Goal: Navigation & Orientation: Understand site structure

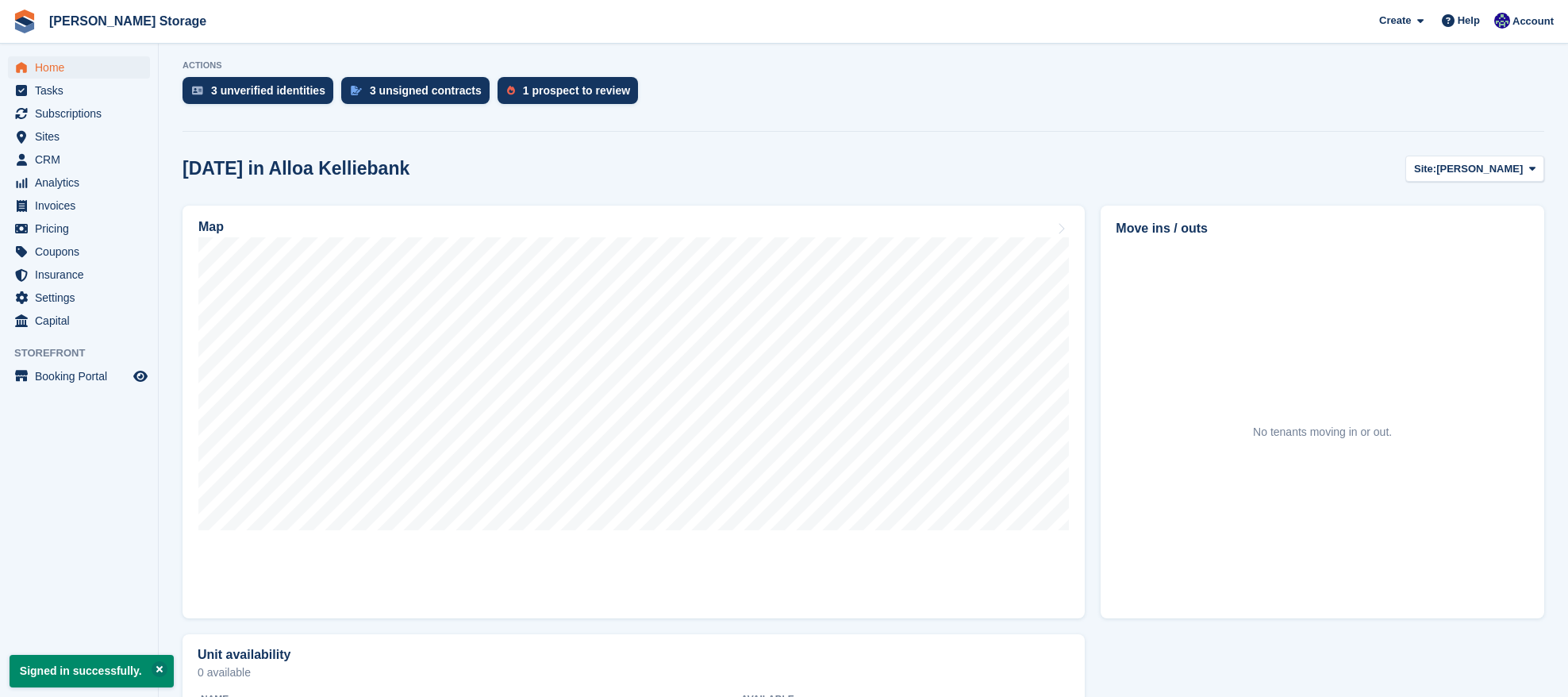
scroll to position [313, 0]
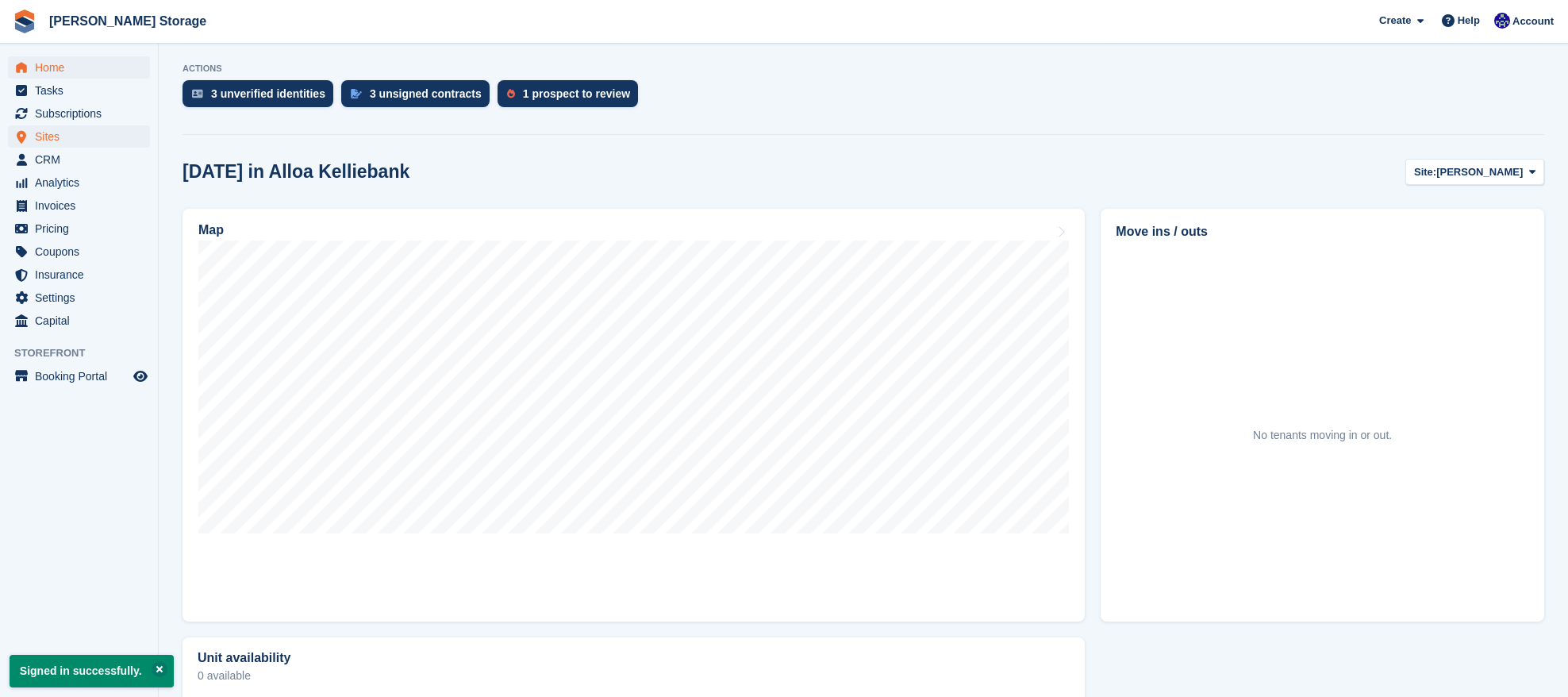
click at [83, 136] on span "Sites" at bounding box center [82, 137] width 95 height 22
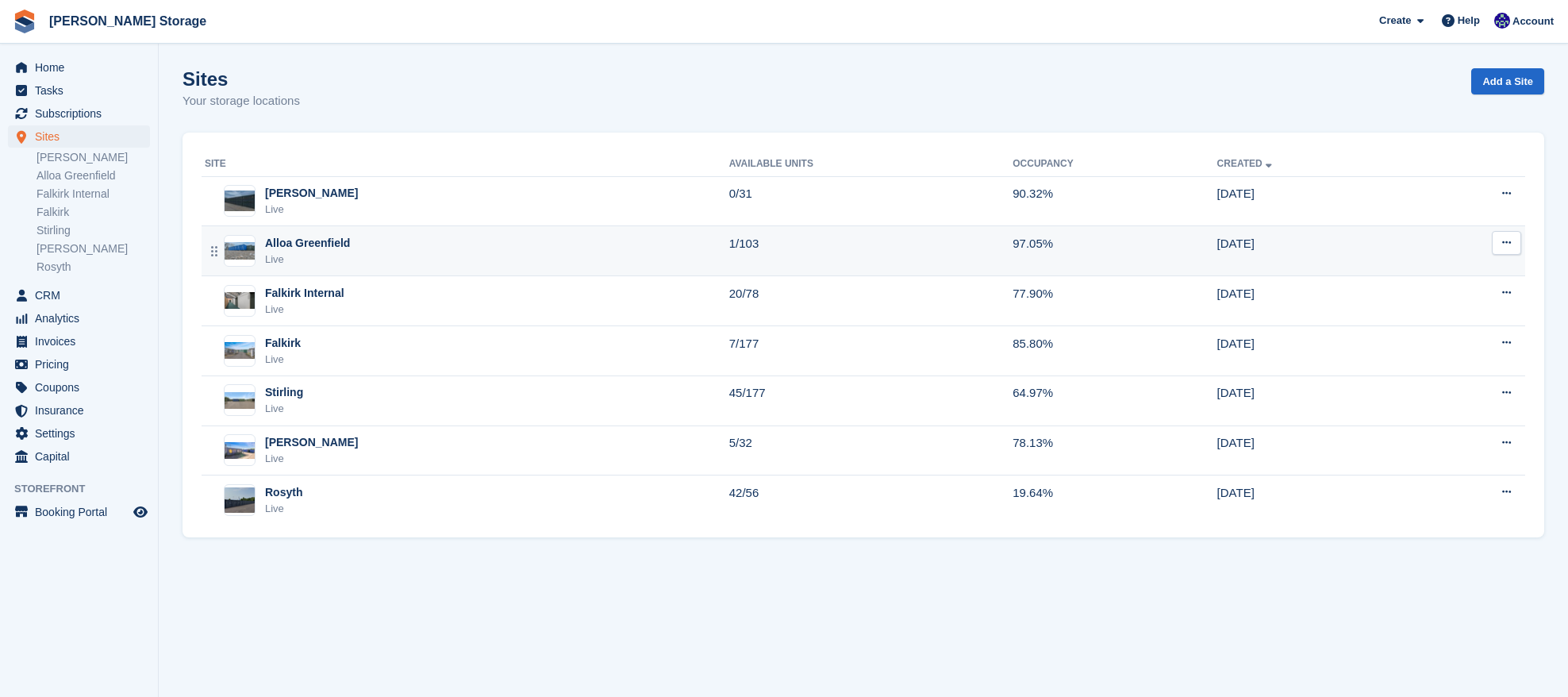
click at [392, 236] on div "Alloa Greenfield Live" at bounding box center [467, 252] width 525 height 33
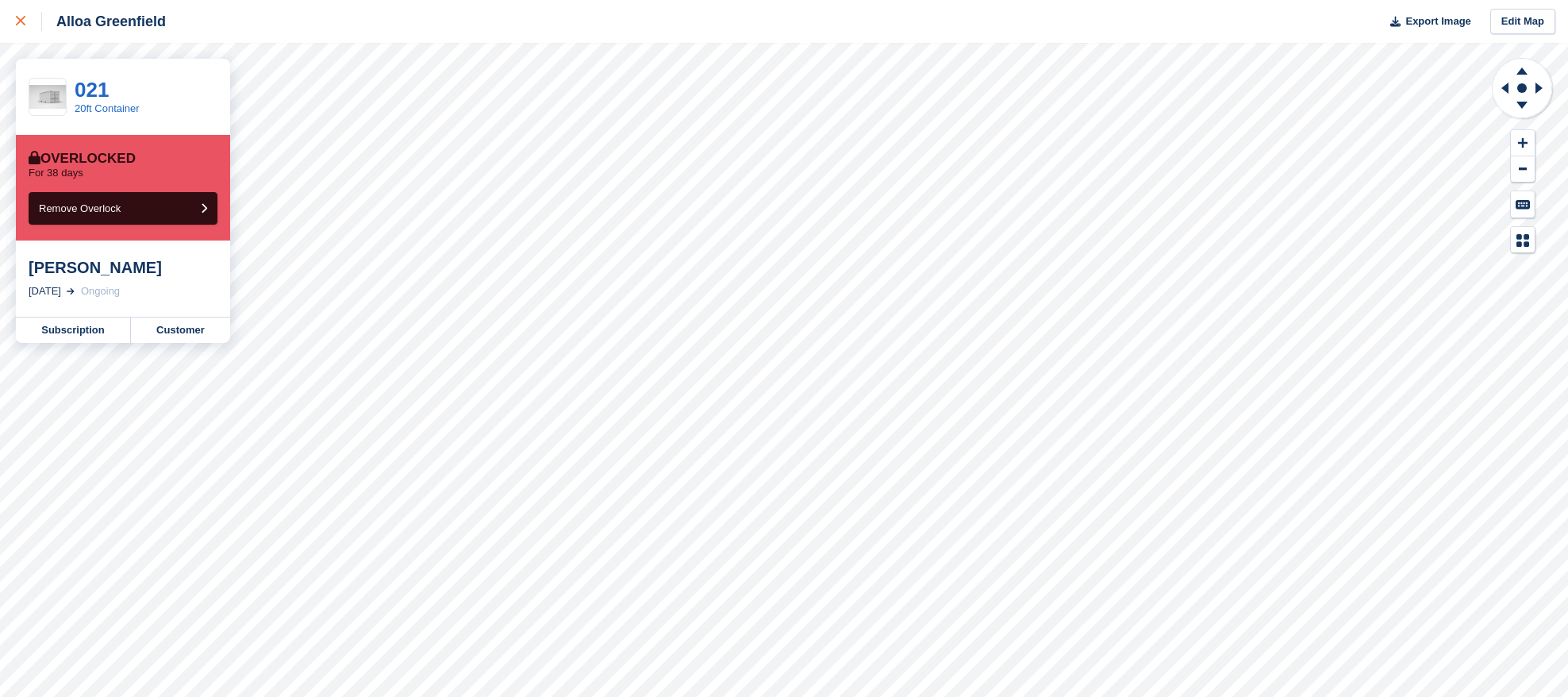
click at [22, 22] on icon at bounding box center [20, 20] width 10 height 10
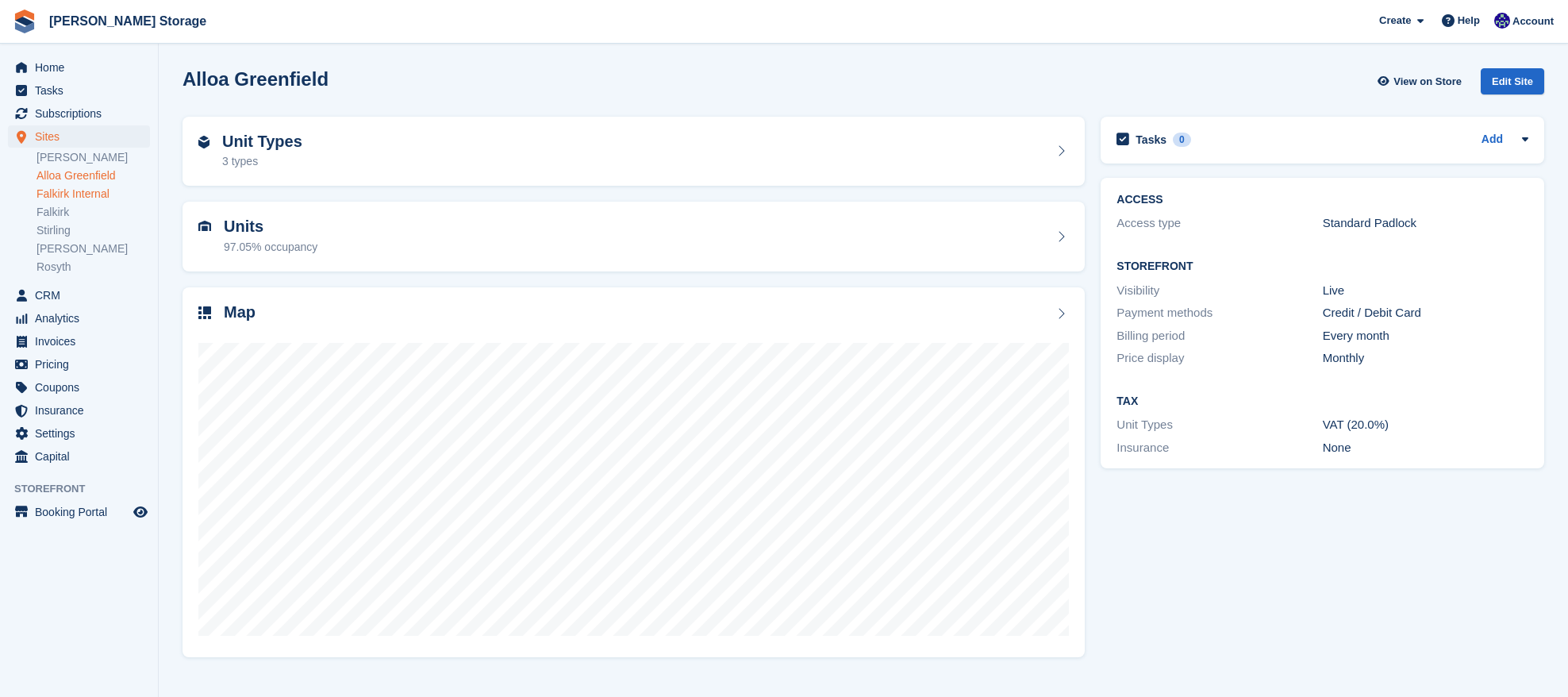
click at [74, 196] on link "Falkirk Internal" at bounding box center [93, 194] width 113 height 15
click at [68, 215] on link "Falkirk" at bounding box center [93, 212] width 113 height 15
click at [380, 313] on div "Map" at bounding box center [633, 314] width 871 height 22
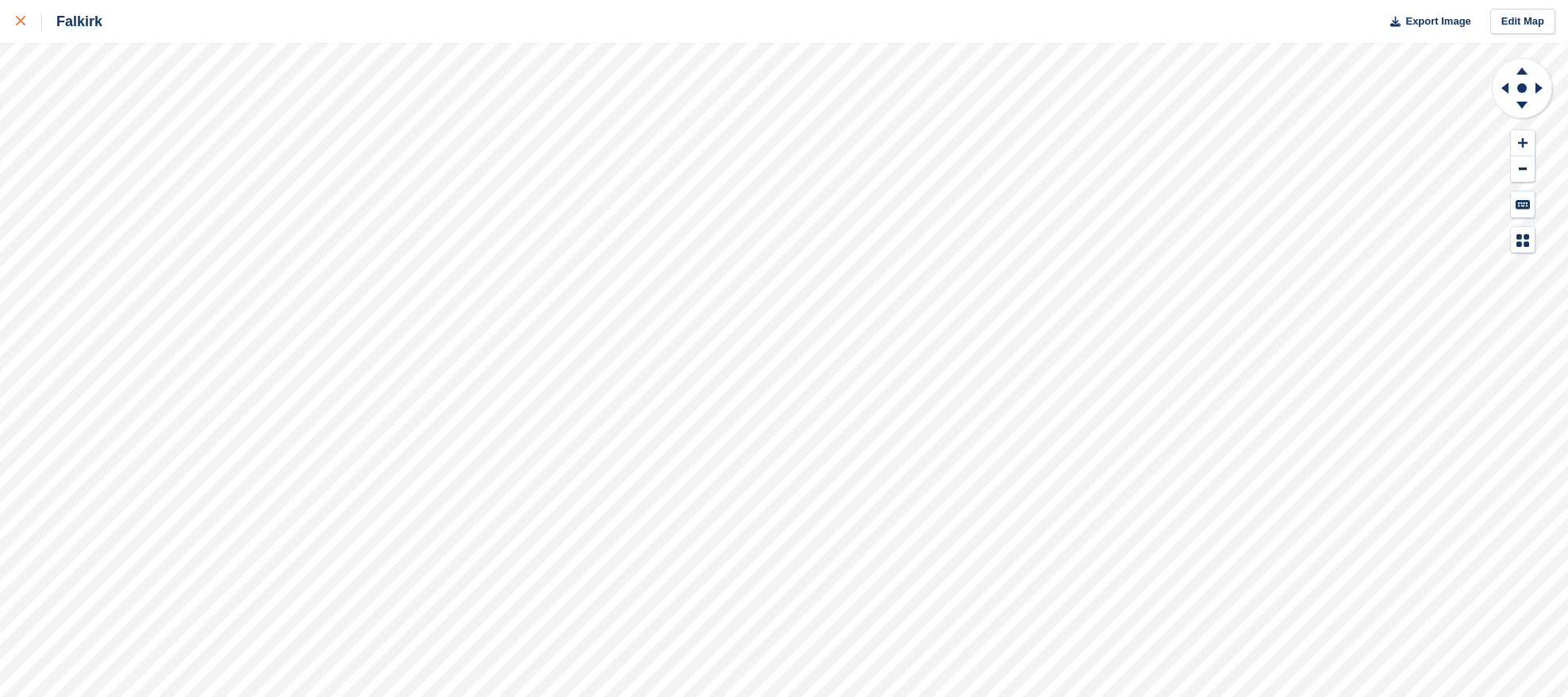
click at [17, 24] on icon at bounding box center [20, 20] width 10 height 10
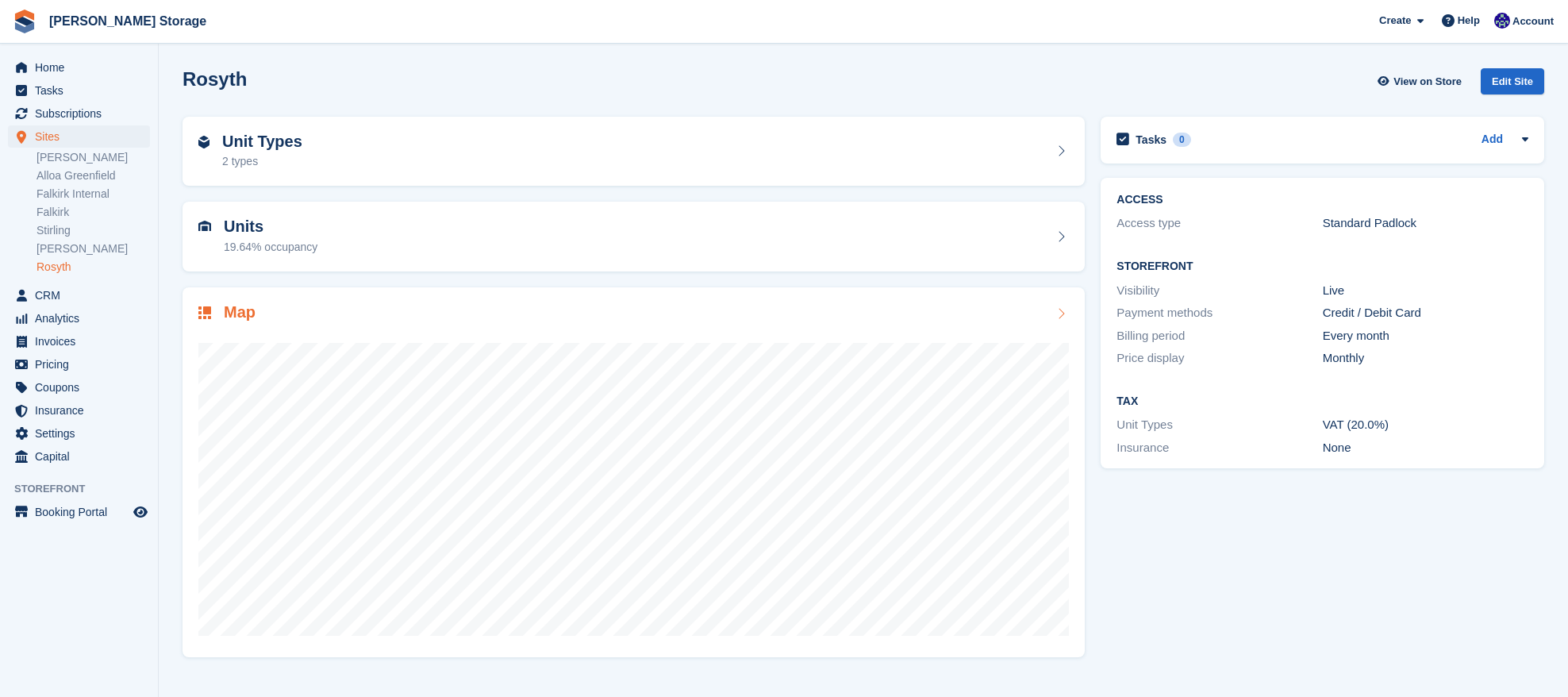
click at [599, 315] on div "Map" at bounding box center [633, 314] width 871 height 22
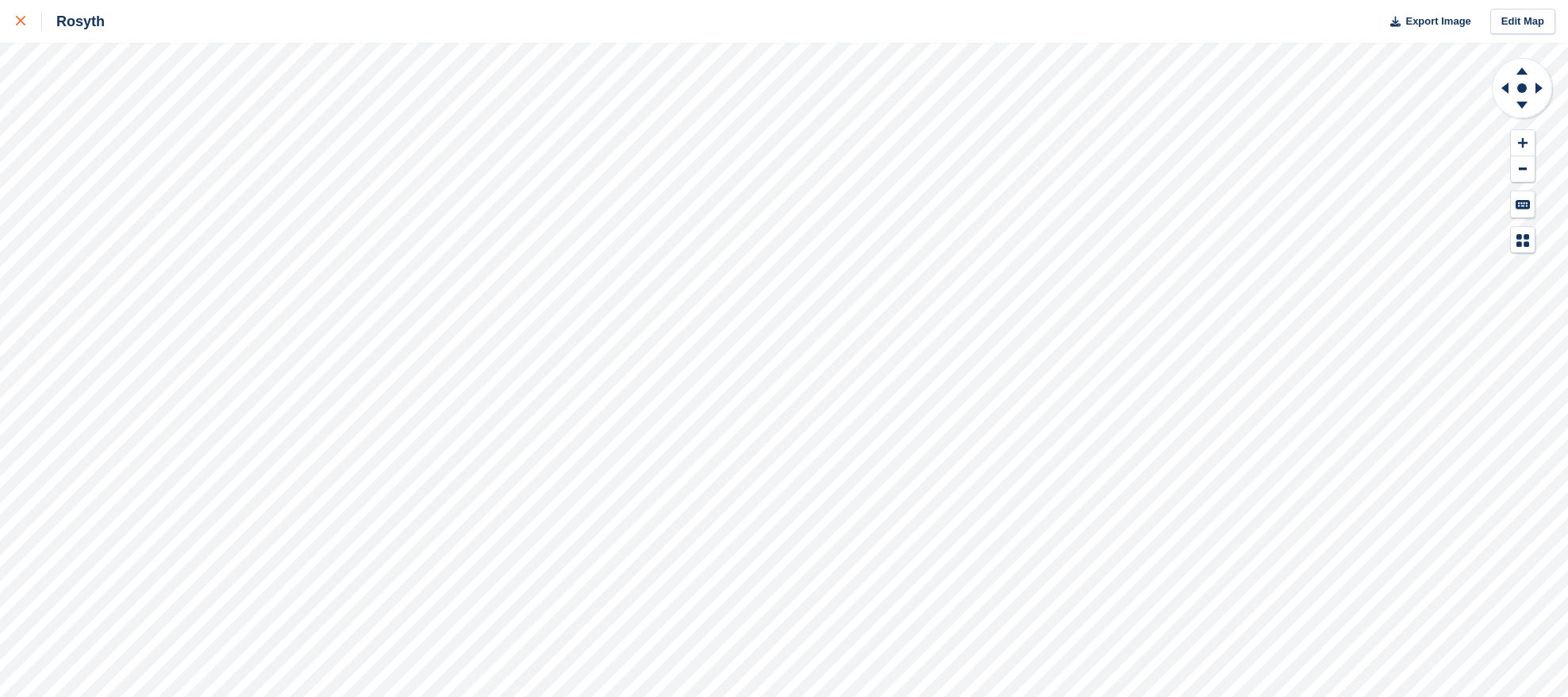
click at [15, 17] on link at bounding box center [21, 22] width 42 height 43
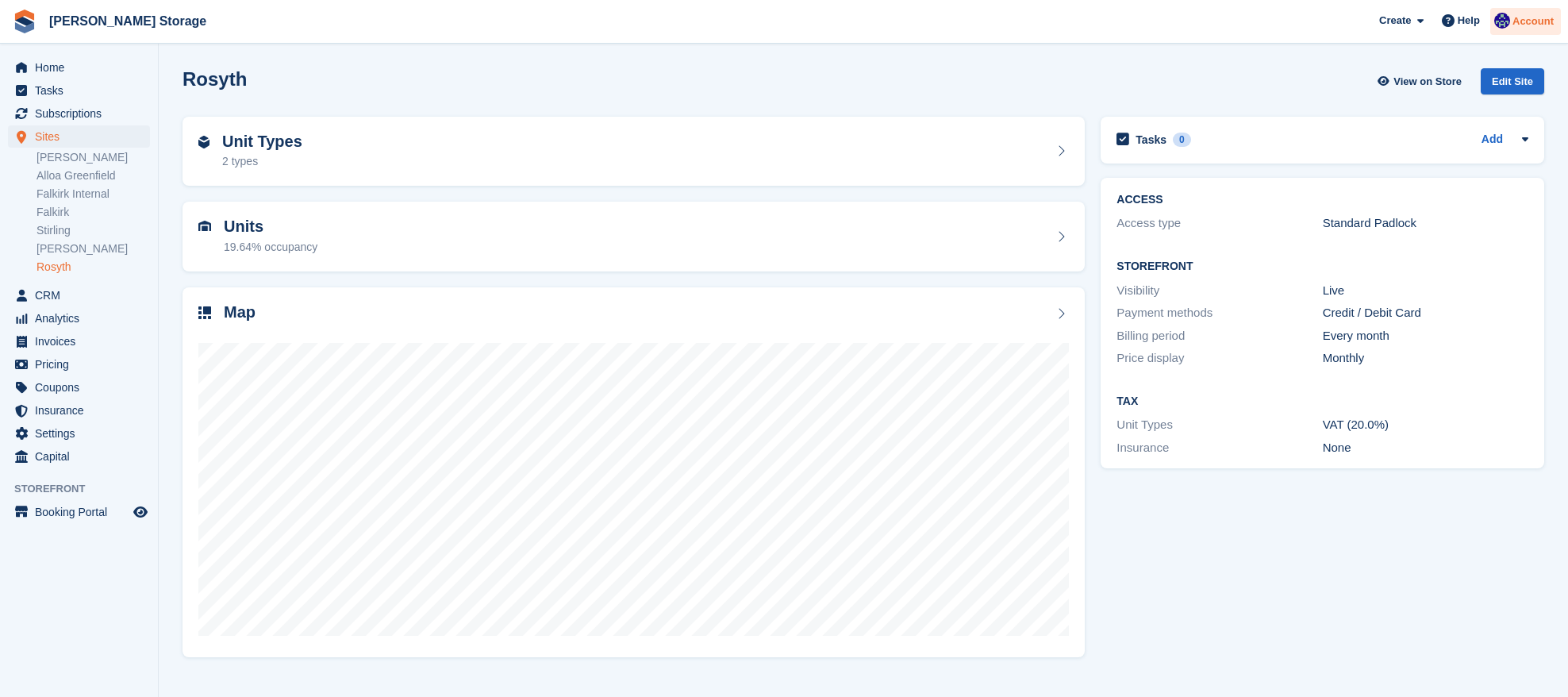
click at [1516, 20] on span "Account" at bounding box center [1533, 22] width 42 height 16
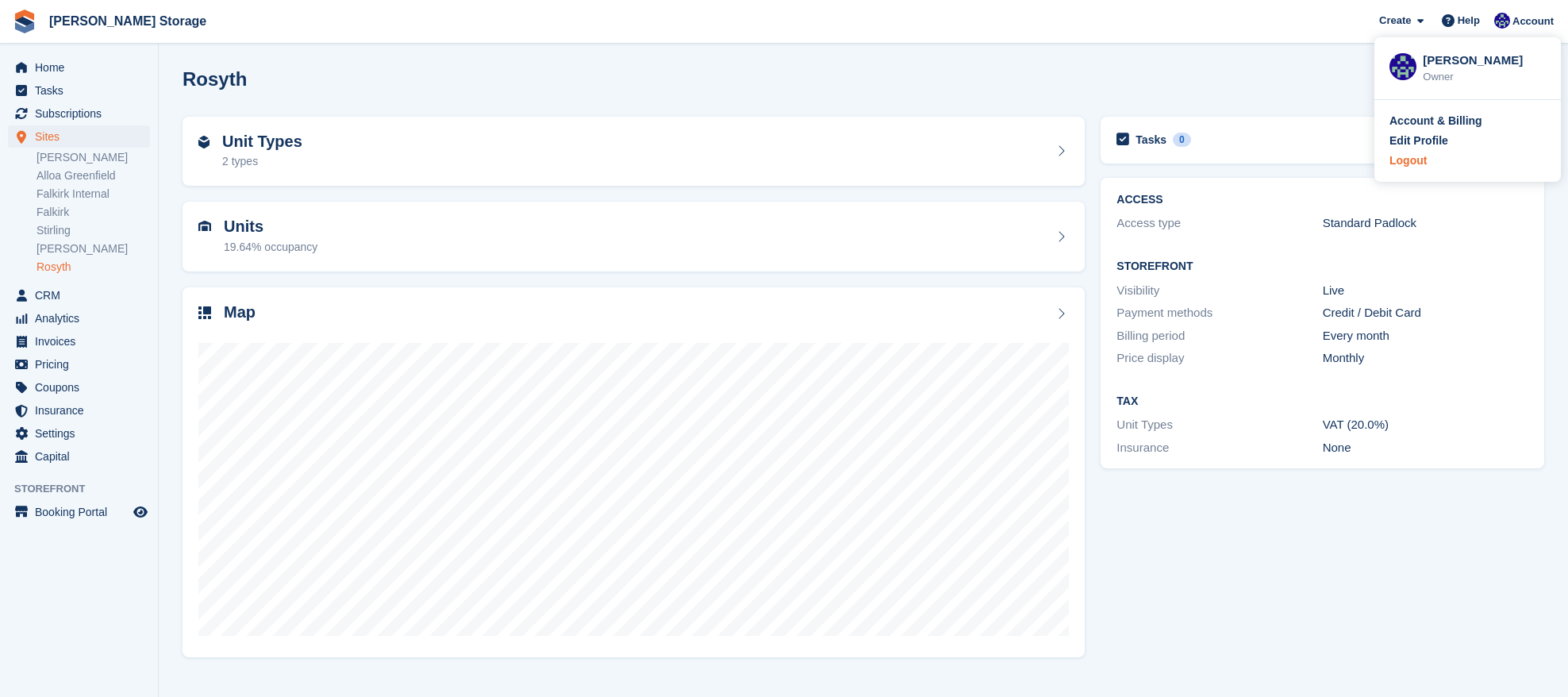
drag, startPoint x: 1412, startPoint y: 151, endPoint x: 1414, endPoint y: 159, distance: 8.2
click at [1414, 159] on div "Account & Billing Edit Profile Logout" at bounding box center [1468, 141] width 187 height 82
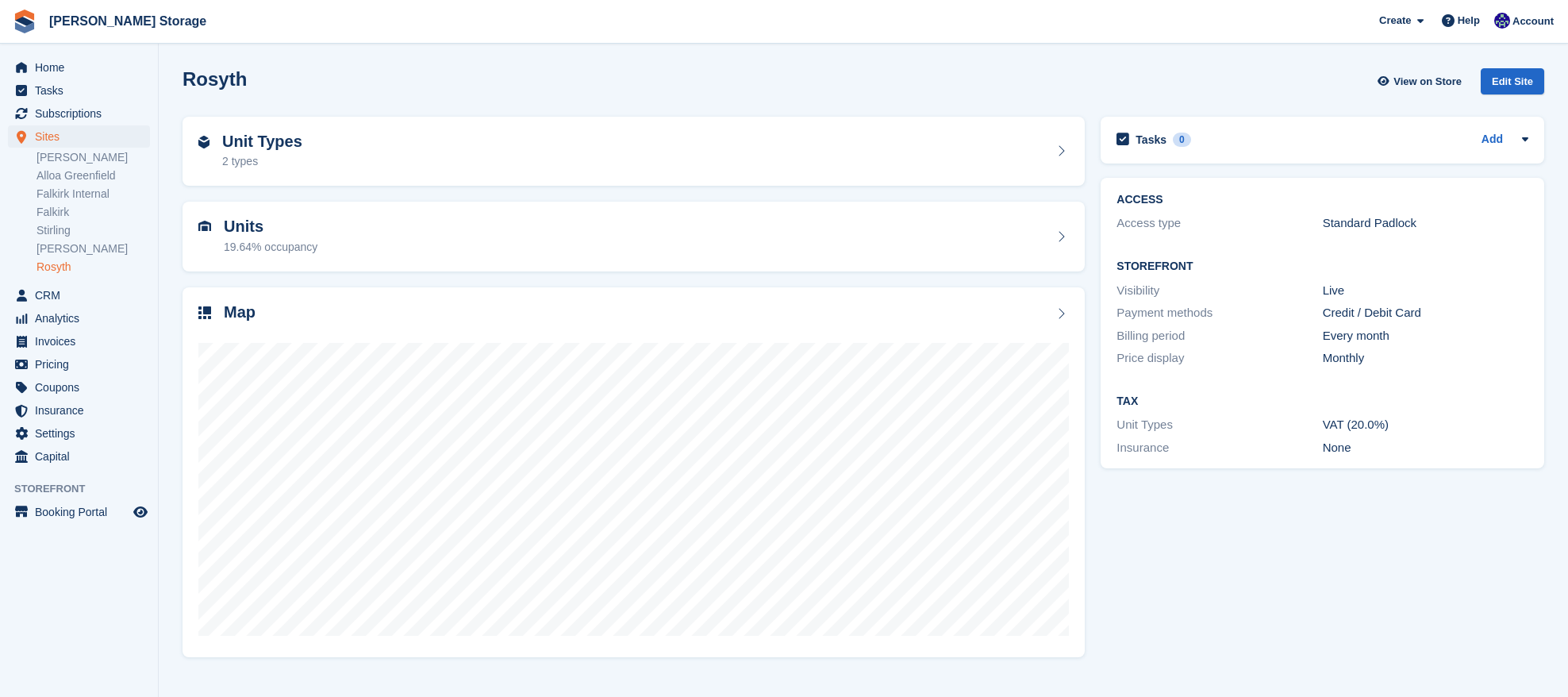
click at [1414, 159] on div "Tasks 0 Add No tasks related to Rosyth" at bounding box center [1322, 140] width 444 height 47
click at [1513, 22] on span "Account" at bounding box center [1533, 22] width 42 height 16
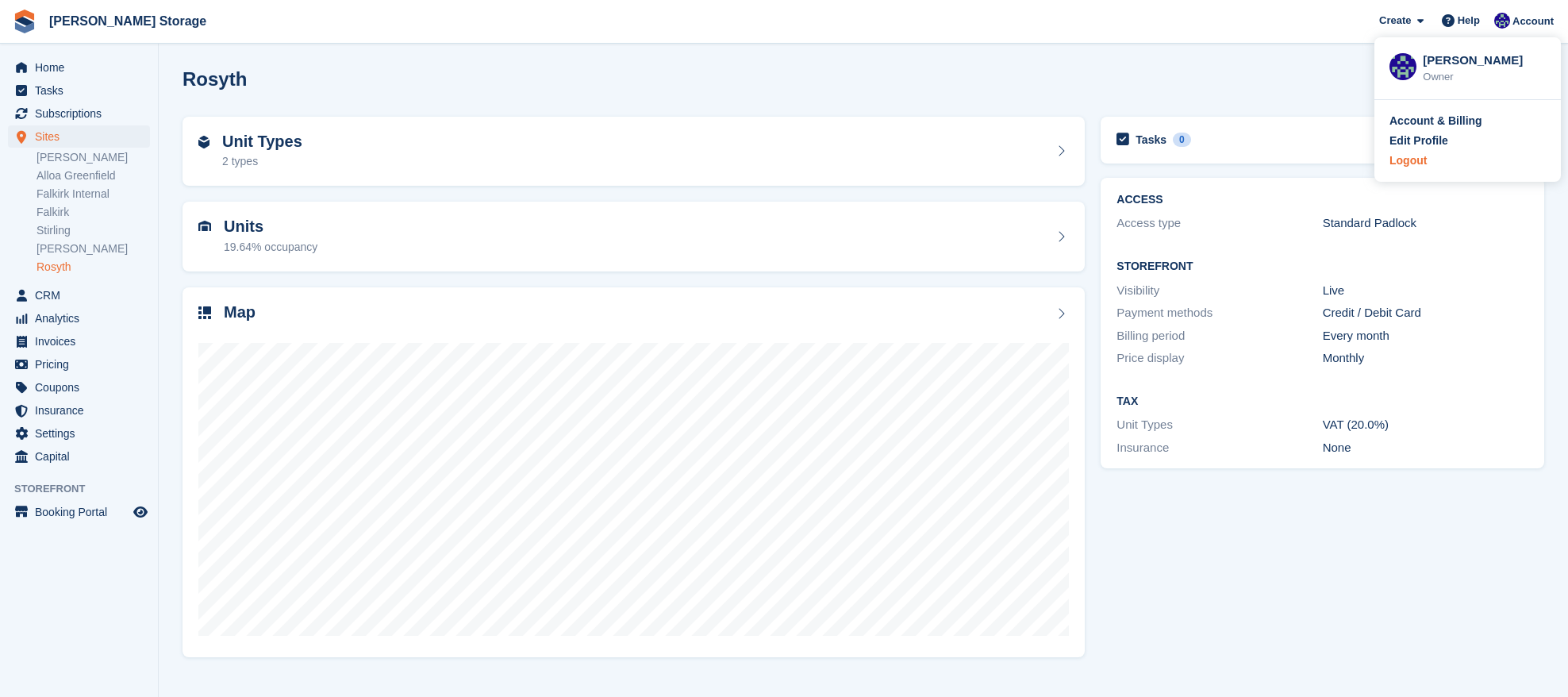
click at [1422, 157] on div "Logout" at bounding box center [1408, 160] width 37 height 16
